Goal: Information Seeking & Learning: Learn about a topic

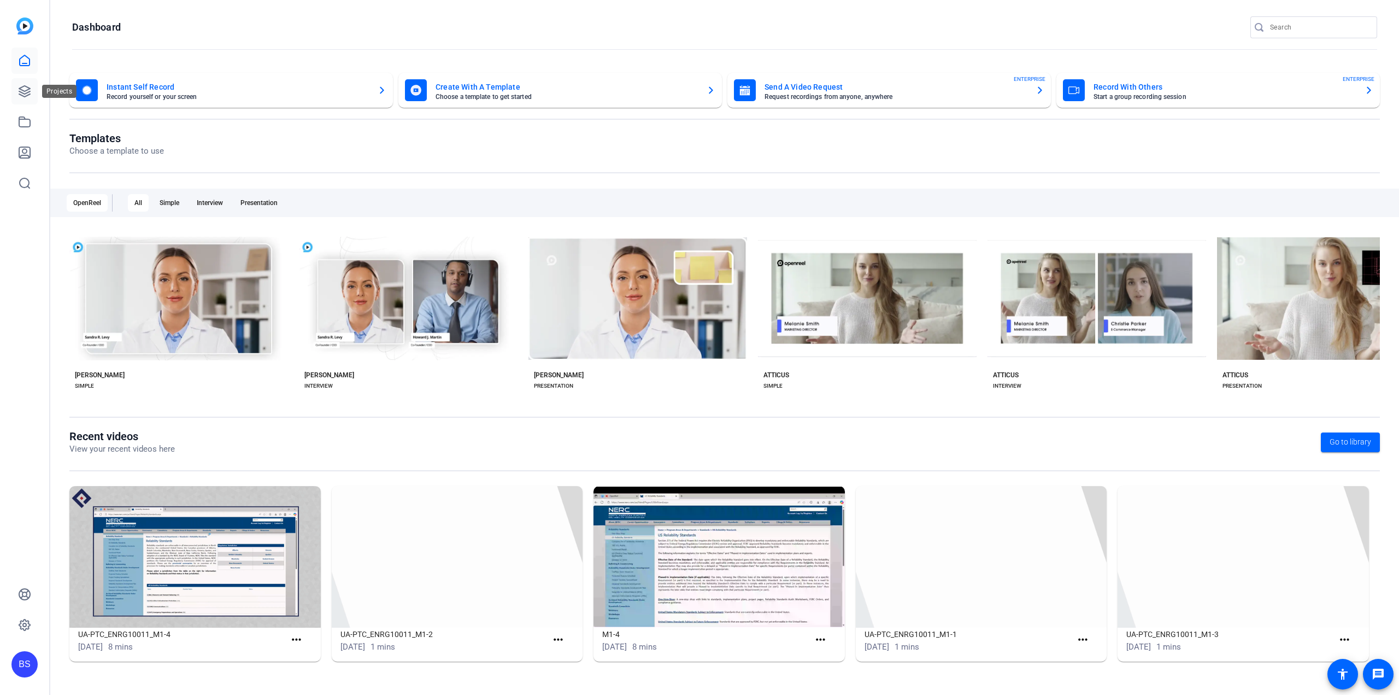
click at [20, 102] on link at bounding box center [24, 91] width 26 height 26
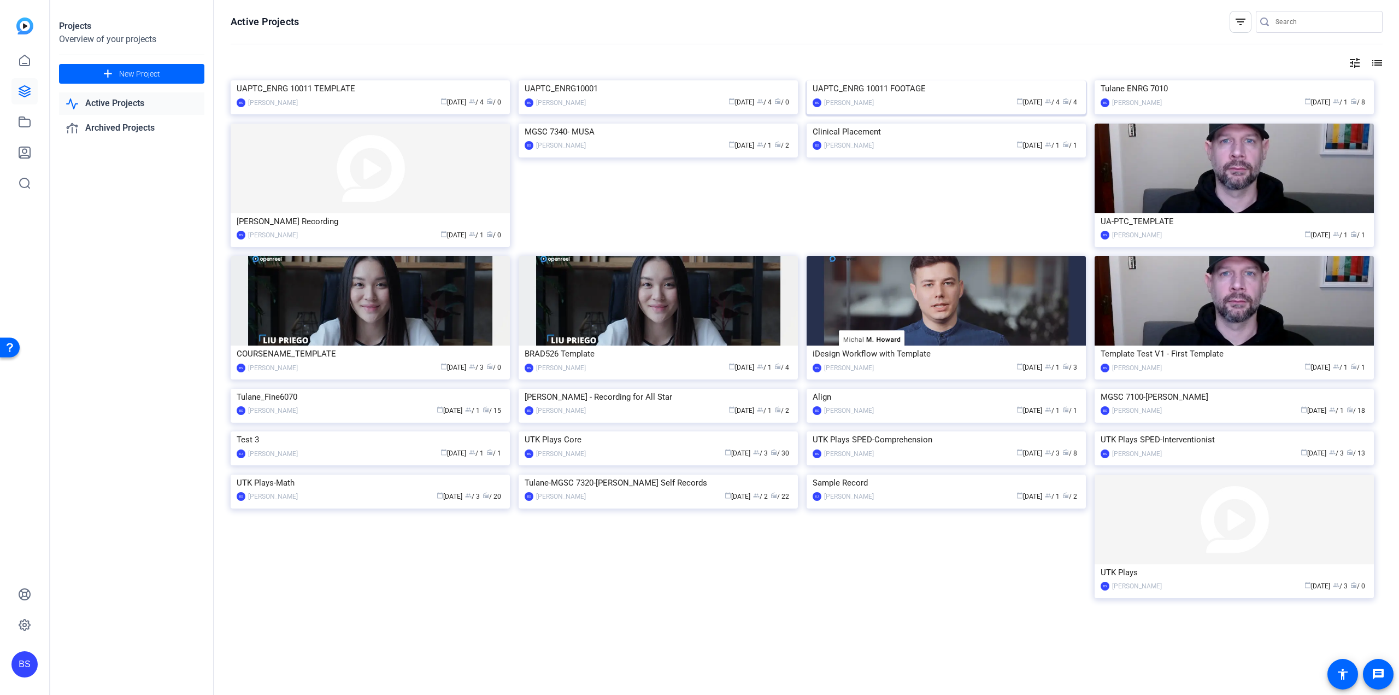
click at [877, 97] on div "UAPTC_ENRG 10011 FOOTAGE" at bounding box center [946, 88] width 267 height 16
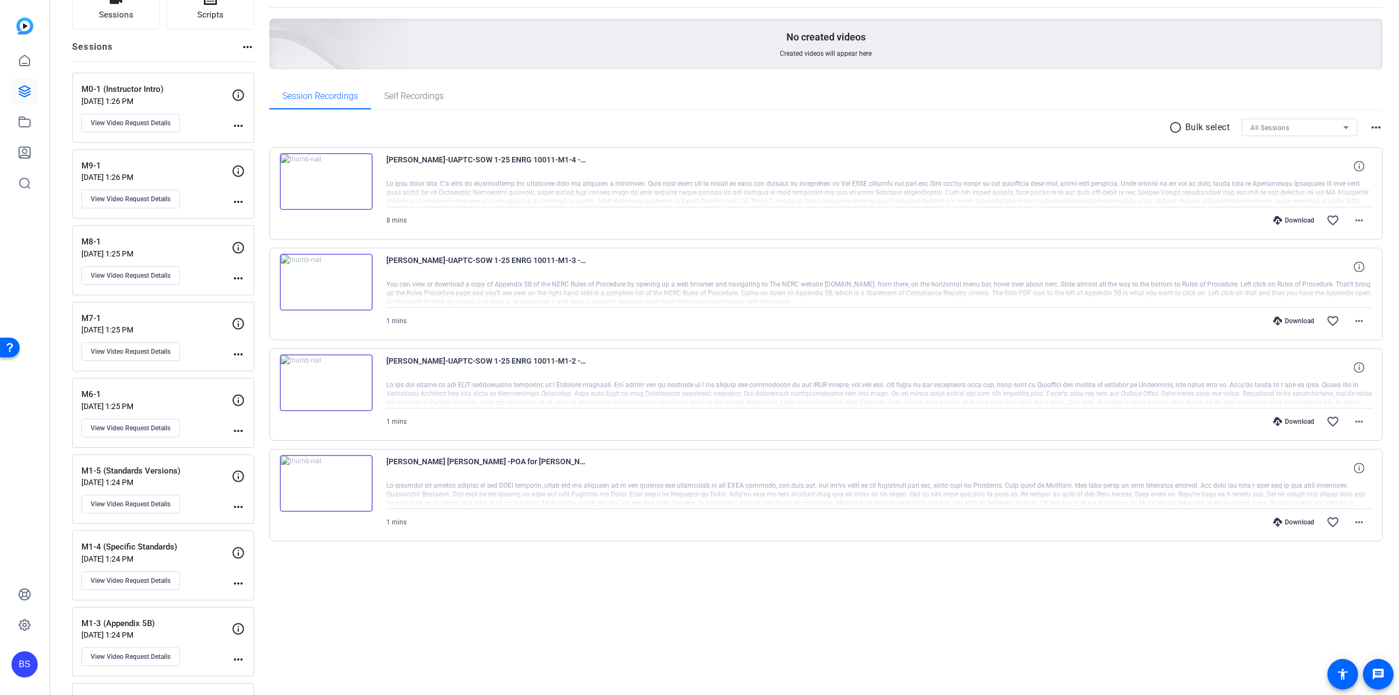
scroll to position [164, 0]
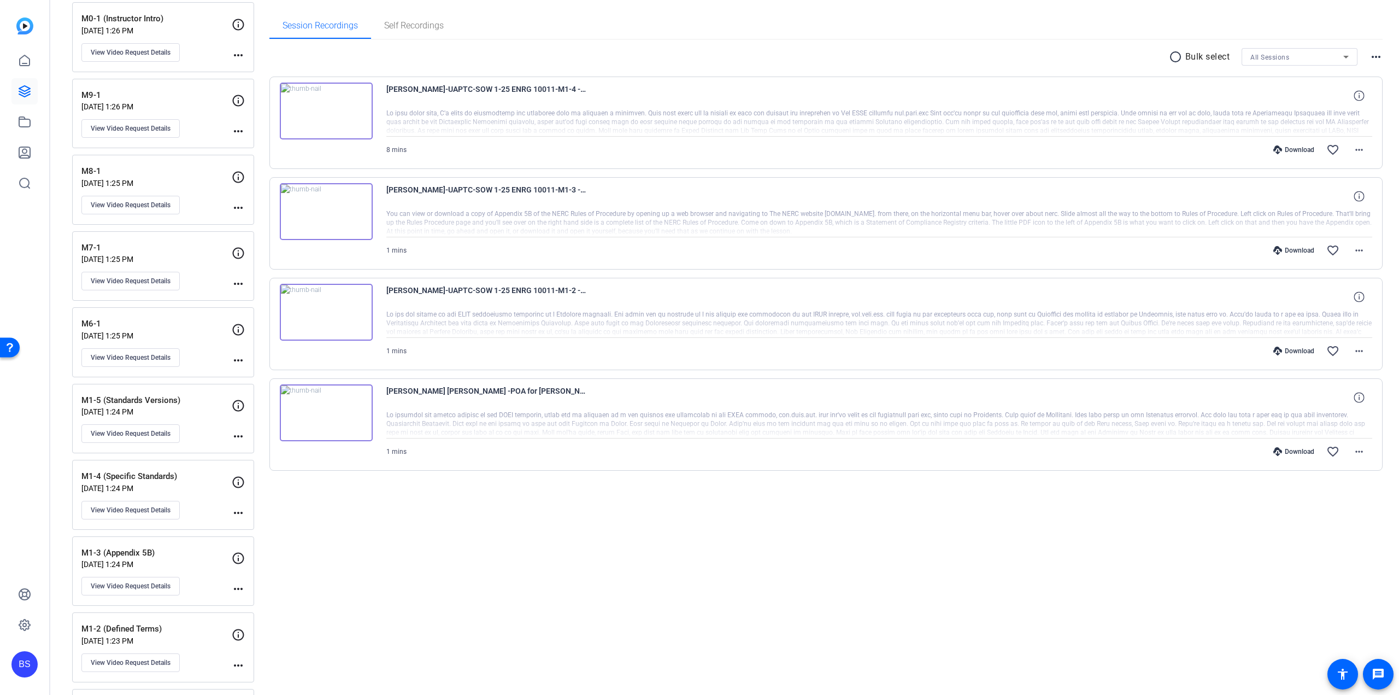
click at [234, 432] on mat-icon "more_horiz" at bounding box center [238, 436] width 13 height 13
click at [162, 427] on div at bounding box center [699, 347] width 1399 height 695
click at [151, 429] on span "View Video Request Details" at bounding box center [131, 433] width 80 height 9
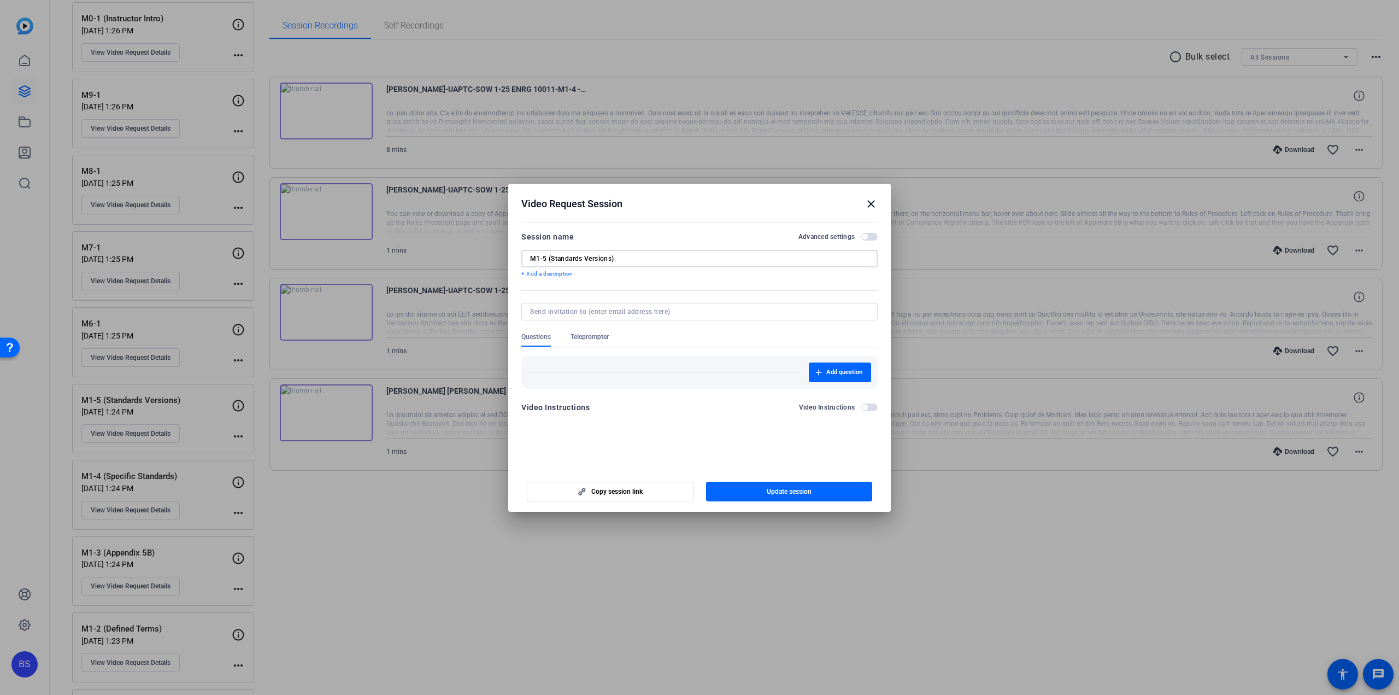
click at [626, 257] on input "M1-5 (Standards Versions)" at bounding box center [699, 258] width 339 height 9
drag, startPoint x: 546, startPoint y: 255, endPoint x: 529, endPoint y: 255, distance: 16.9
click at [529, 255] on div "M1-5 (Standards Versions)" at bounding box center [700, 258] width 356 height 17
drag, startPoint x: 708, startPoint y: 256, endPoint x: 583, endPoint y: 255, distance: 125.2
click at [583, 255] on input "All Intros/Outros (Standards Versions)" at bounding box center [699, 258] width 339 height 9
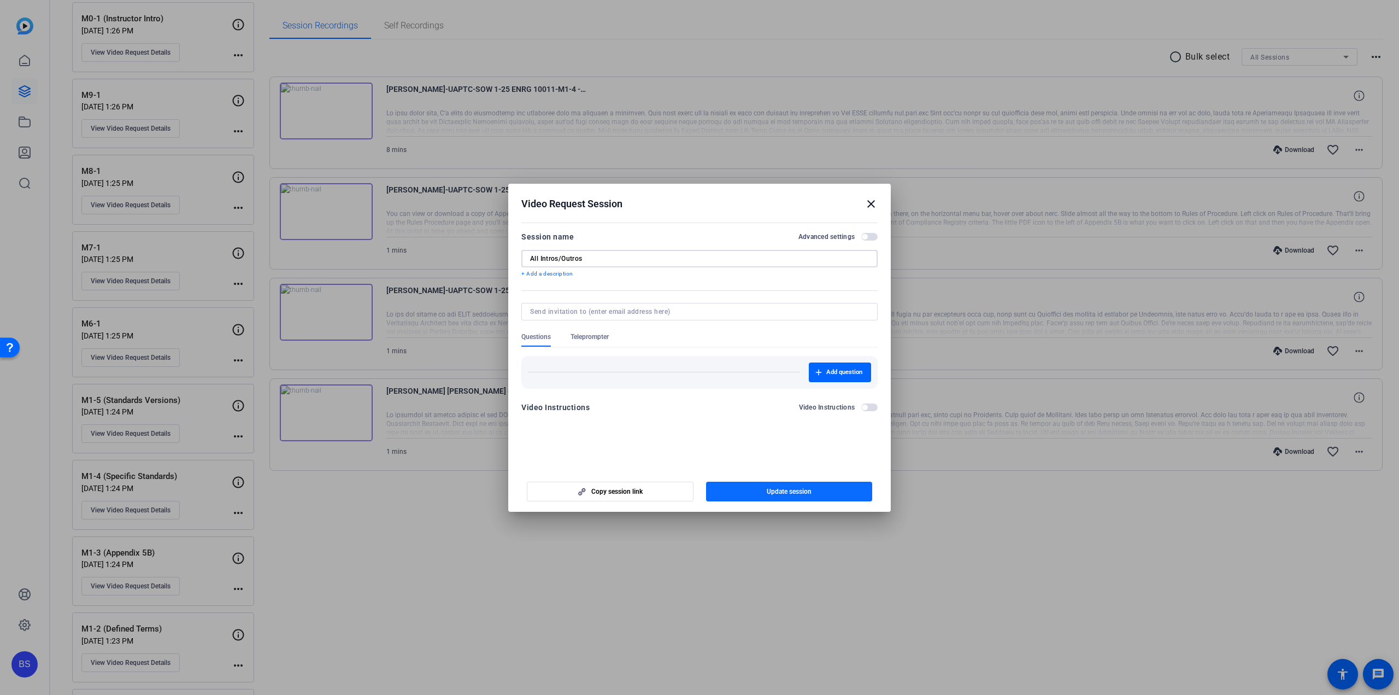
type input "All Intros/Outros"
click at [767, 493] on span "Update session" at bounding box center [789, 491] width 45 height 9
click at [873, 205] on mat-icon "close" at bounding box center [871, 203] width 13 height 13
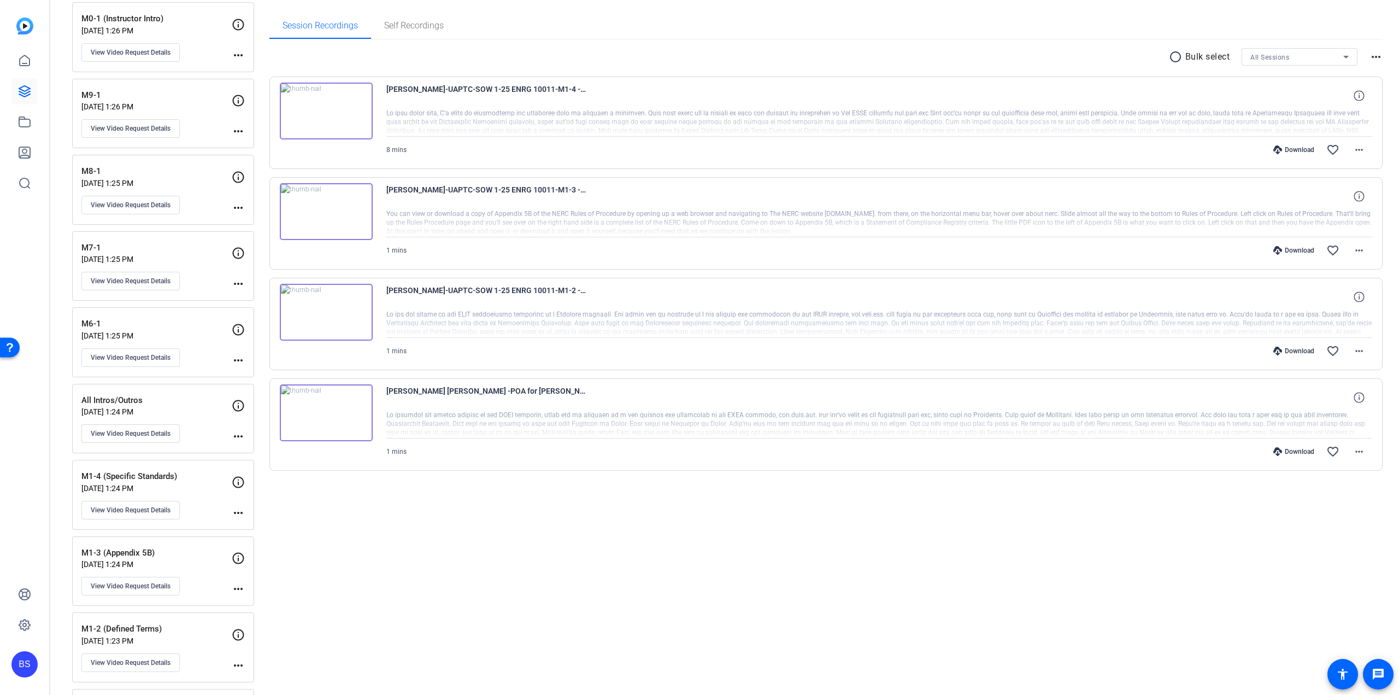
click at [239, 434] on mat-icon "more_horiz" at bounding box center [238, 436] width 13 height 13
click at [131, 430] on div at bounding box center [699, 347] width 1399 height 695
click at [137, 429] on span "View Video Request Details" at bounding box center [131, 433] width 80 height 9
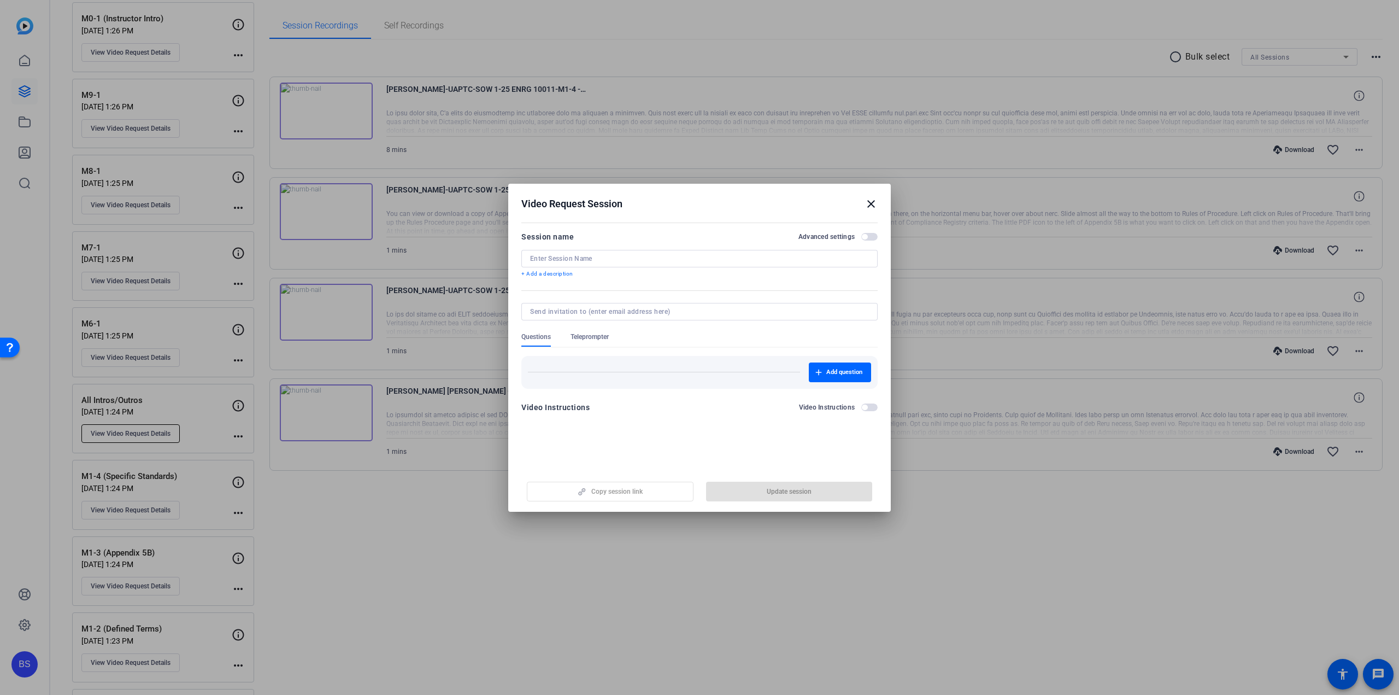
type input "All Intros/Outros"
click at [872, 233] on span "button" at bounding box center [870, 237] width 16 height 8
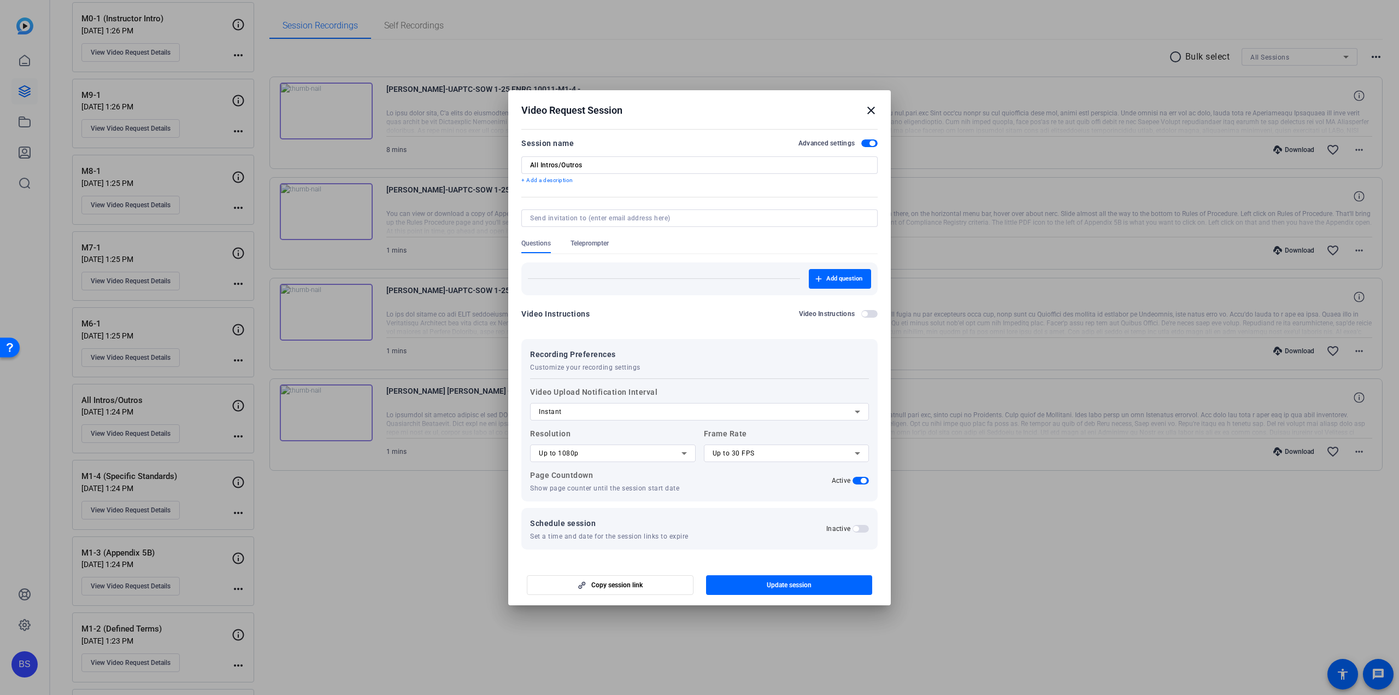
click at [786, 456] on div "Up to 30 FPS" at bounding box center [784, 453] width 143 height 13
click at [762, 385] on div at bounding box center [699, 347] width 1399 height 695
click at [871, 115] on mat-icon "close" at bounding box center [871, 110] width 13 height 13
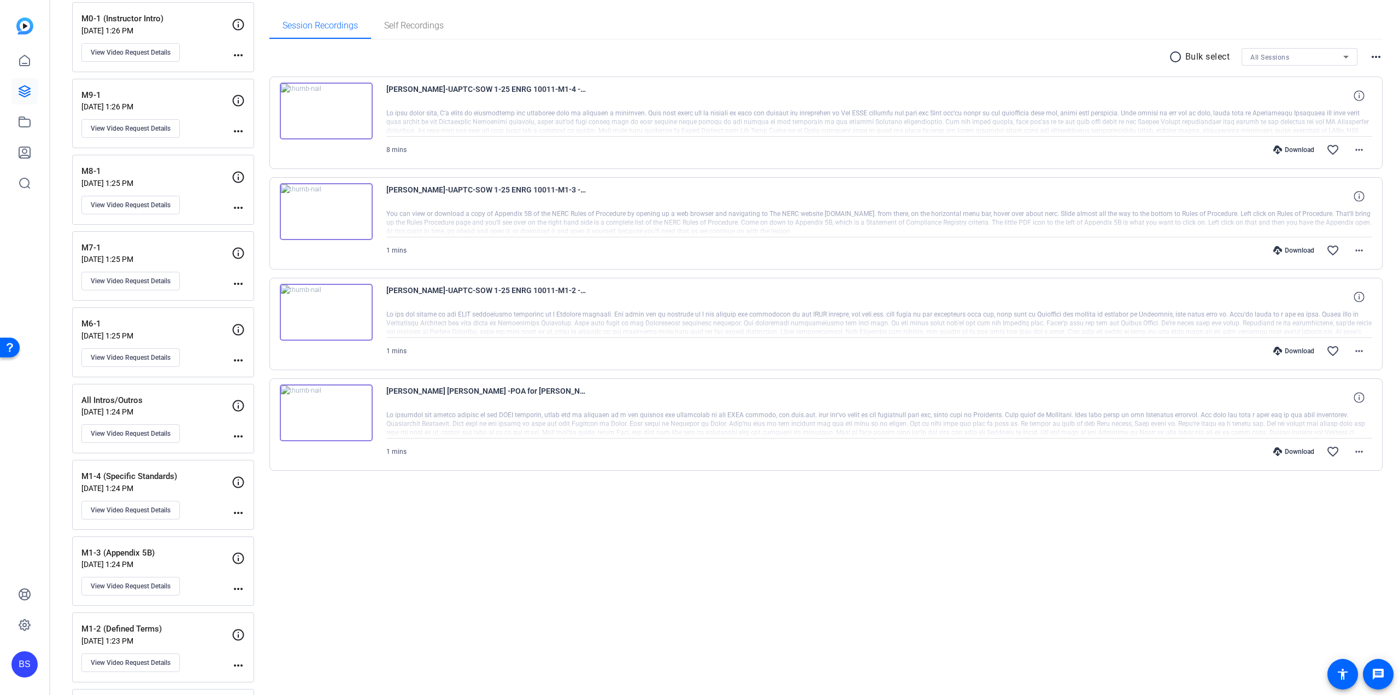
click at [869, 107] on div "[PERSON_NAME]-UAPTC-SOW 1-25 ENRG 10011-M1-4 -Specific Standards--1754499227439…" at bounding box center [879, 96] width 987 height 26
click at [321, 415] on img at bounding box center [326, 412] width 93 height 57
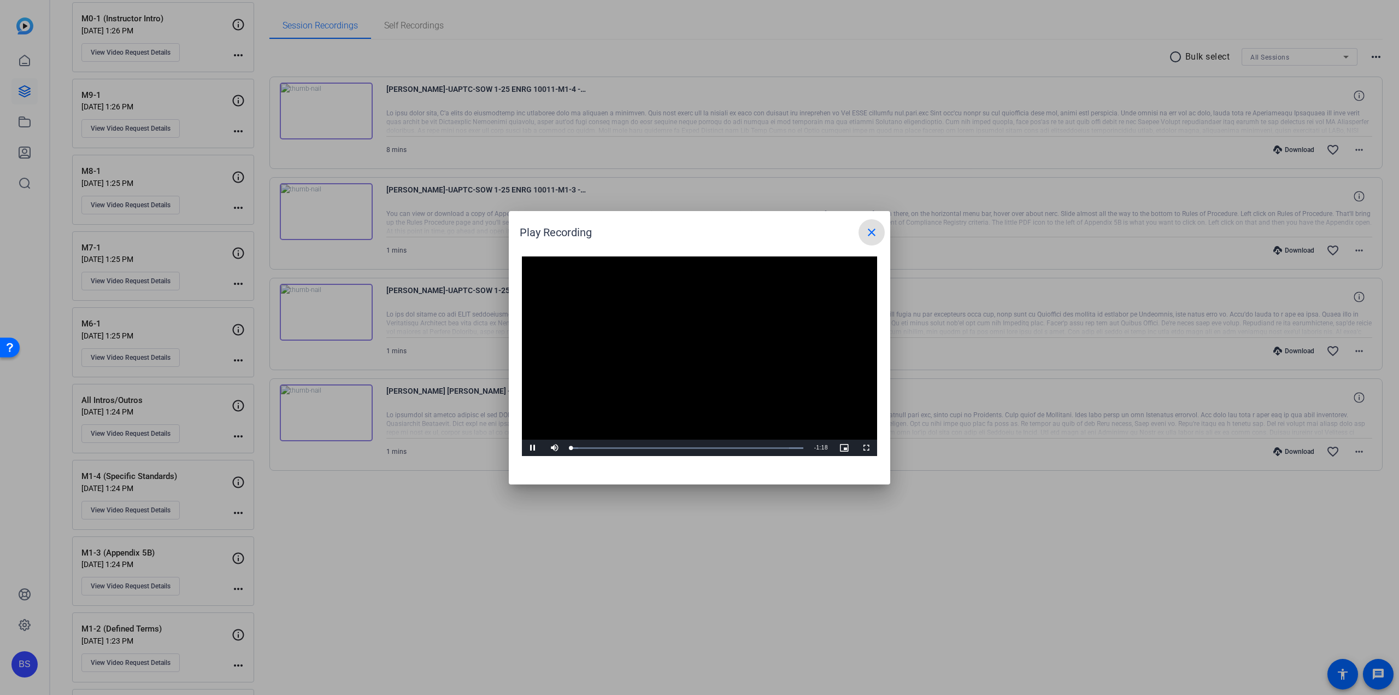
click at [699, 355] on video "Video Player" at bounding box center [699, 356] width 355 height 200
click at [612, 448] on div "Loaded : 100.00% 0:09 0:00" at bounding box center [687, 448] width 232 height 3
click at [537, 448] on span "Video Player" at bounding box center [533, 448] width 22 height 0
click at [584, 447] on div "Loaded : 100.00% 0:04 0:13" at bounding box center [687, 448] width 232 height 3
click at [578, 447] on div "Loaded : 100.00% 0:02 0:04" at bounding box center [687, 448] width 232 height 3
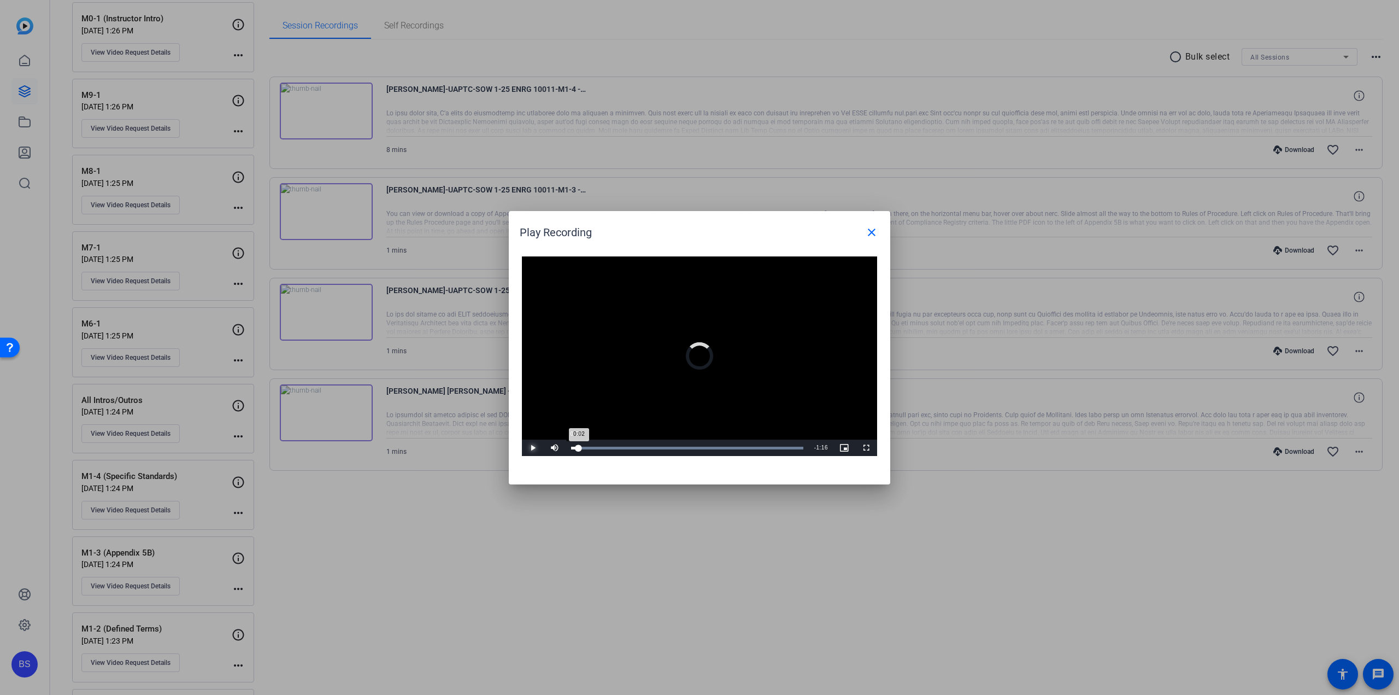
click at [575, 447] on div "0:02" at bounding box center [575, 448] width 8 height 3
drag, startPoint x: 798, startPoint y: 345, endPoint x: 531, endPoint y: 448, distance: 286.2
click at [531, 448] on span "Video Player" at bounding box center [533, 448] width 22 height 0
click at [532, 448] on span "Video Player" at bounding box center [533, 448] width 22 height 0
click at [529, 448] on span "Video Player" at bounding box center [533, 448] width 22 height 0
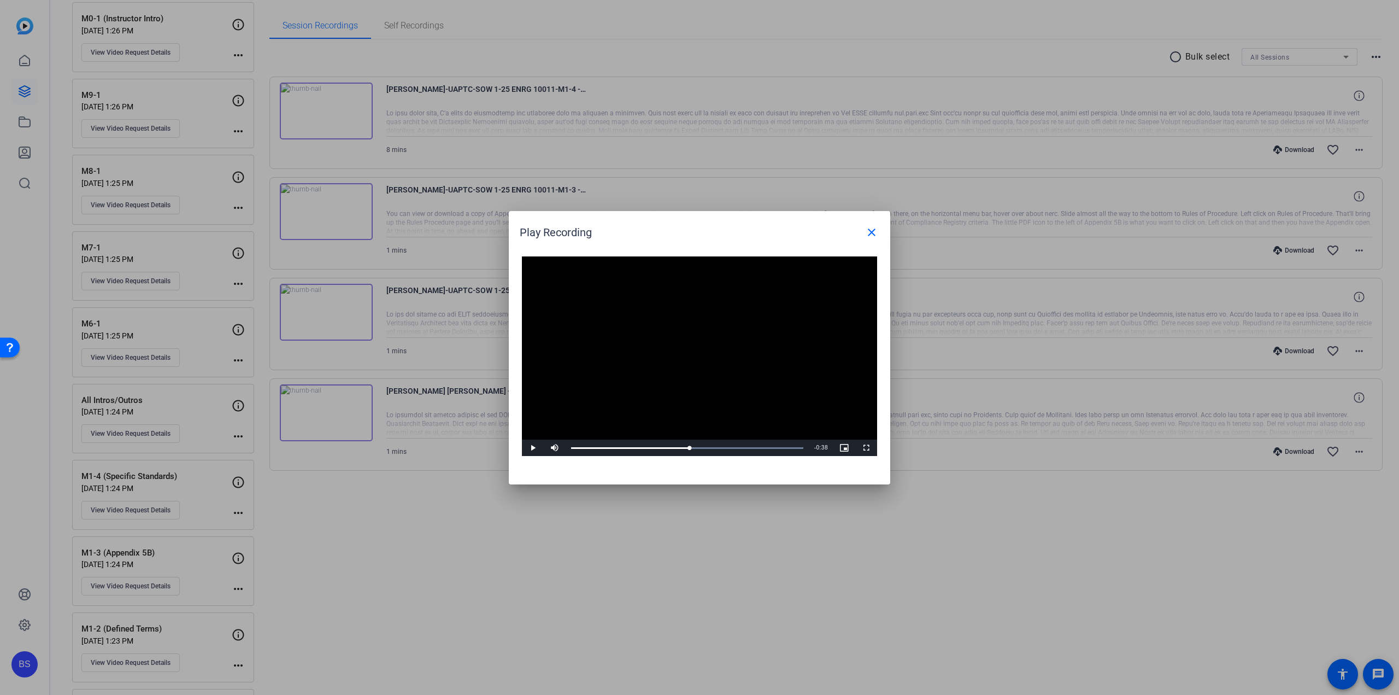
click at [731, 217] on h1 "Play Recording close" at bounding box center [700, 228] width 382 height 34
drag, startPoint x: 585, startPoint y: 406, endPoint x: 525, endPoint y: 452, distance: 75.8
click at [525, 448] on span "Video Player" at bounding box center [533, 448] width 22 height 0
click at [754, 446] on div "Loaded : 100.00% 0:57 0:41" at bounding box center [687, 448] width 243 height 16
click at [774, 448] on div "Loaded : 100.00% 1:08 1:08" at bounding box center [687, 448] width 232 height 3
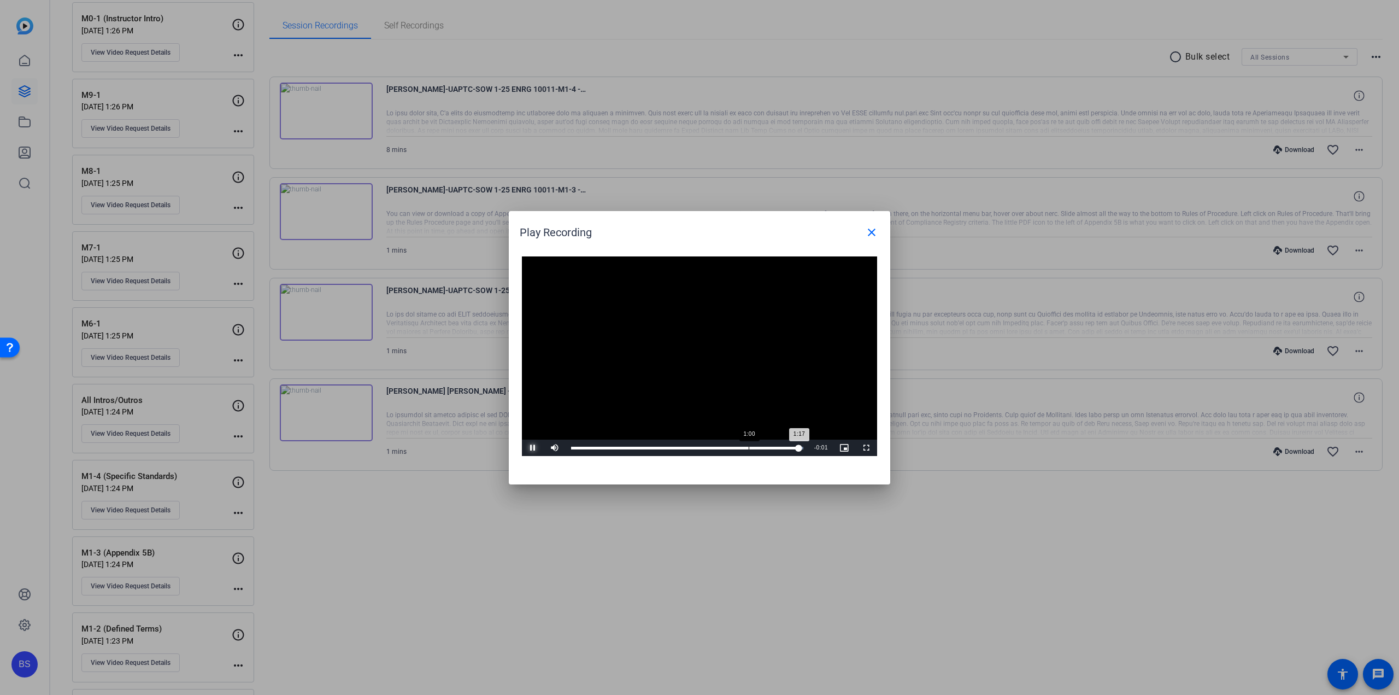
click at [749, 447] on div "Loaded : 100.00% 1:00 1:17" at bounding box center [687, 448] width 232 height 3
click at [532, 448] on span "Video Player" at bounding box center [533, 448] width 22 height 0
click at [420, 341] on div at bounding box center [699, 347] width 1399 height 695
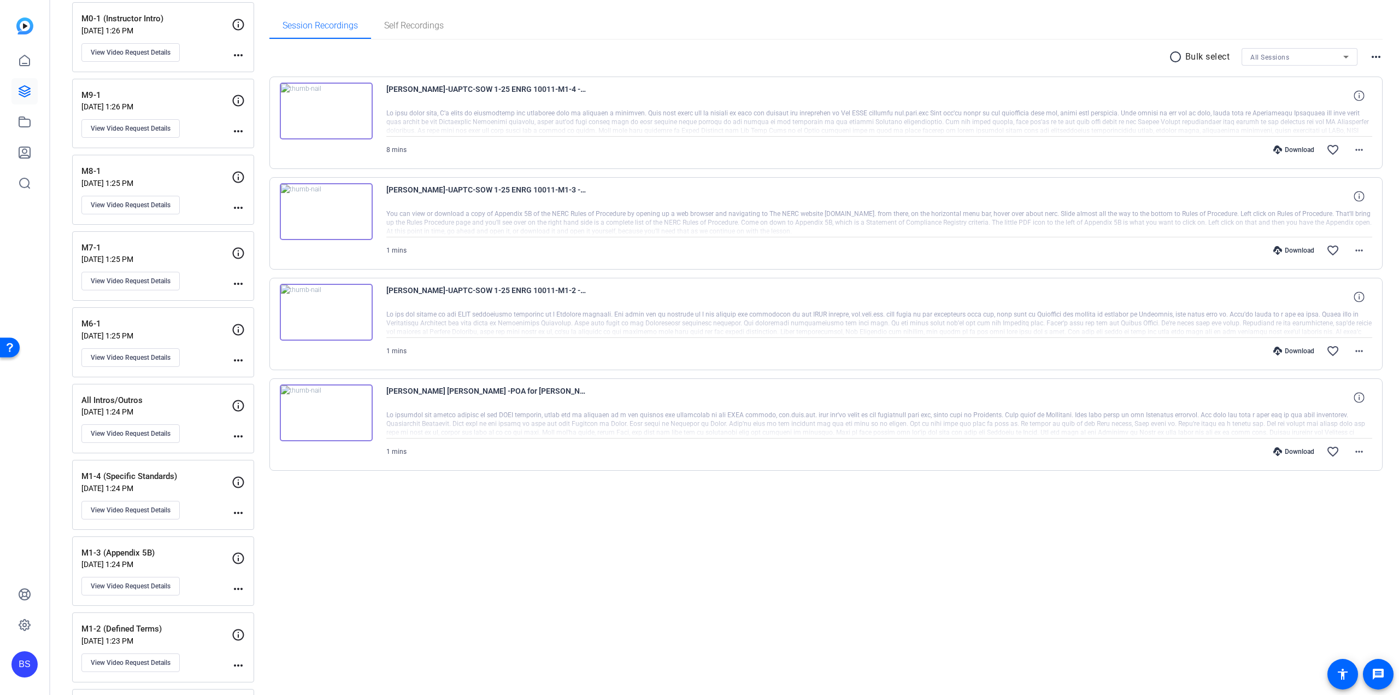
click at [343, 311] on img at bounding box center [326, 312] width 93 height 57
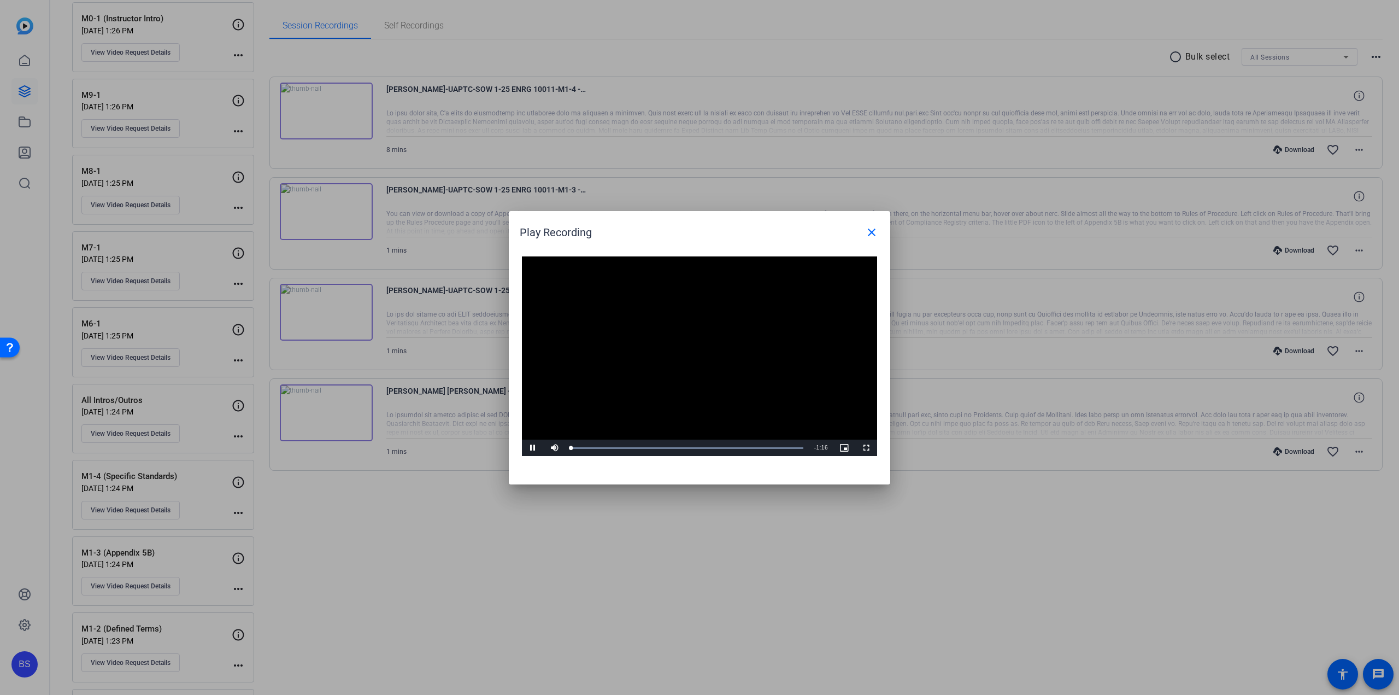
click at [677, 343] on video "Video Player" at bounding box center [699, 356] width 355 height 200
click at [538, 448] on span "Video Player" at bounding box center [533, 448] width 22 height 0
click at [532, 448] on span "Video Player" at bounding box center [533, 448] width 22 height 0
click at [527, 448] on span "Video Player" at bounding box center [533, 448] width 22 height 0
click at [532, 448] on span "Video Player" at bounding box center [533, 448] width 22 height 0
